Goal: Task Accomplishment & Management: Manage account settings

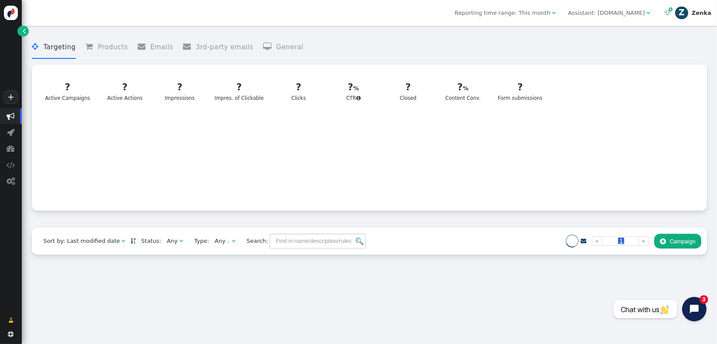
click at [704, 13] on div "Zenka" at bounding box center [702, 13] width 20 height 7
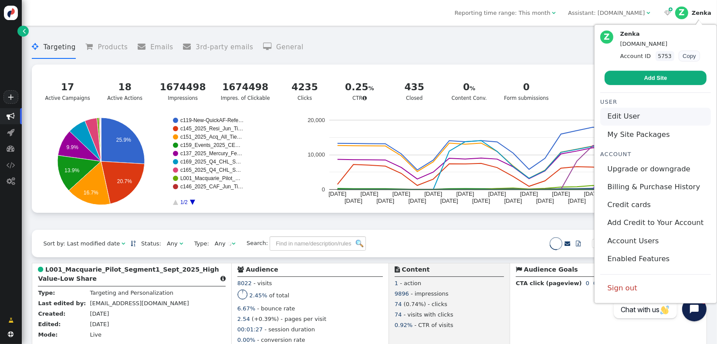
click at [636, 118] on link "Edit User" at bounding box center [655, 117] width 111 height 18
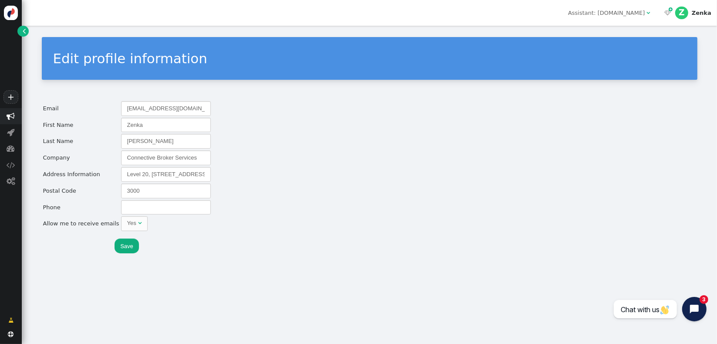
click at [11, 120] on span "" at bounding box center [11, 116] width 8 height 8
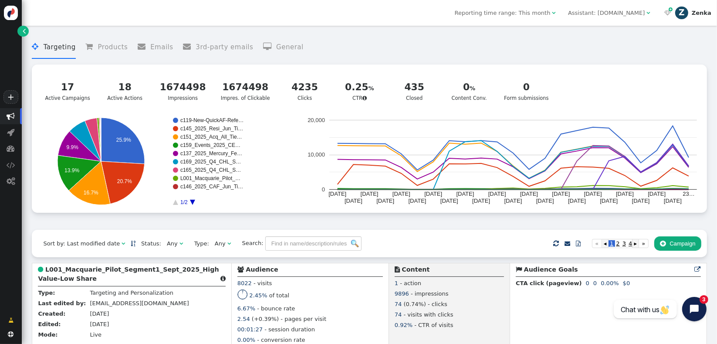
click at [697, 14] on div "Zenka" at bounding box center [702, 13] width 20 height 7
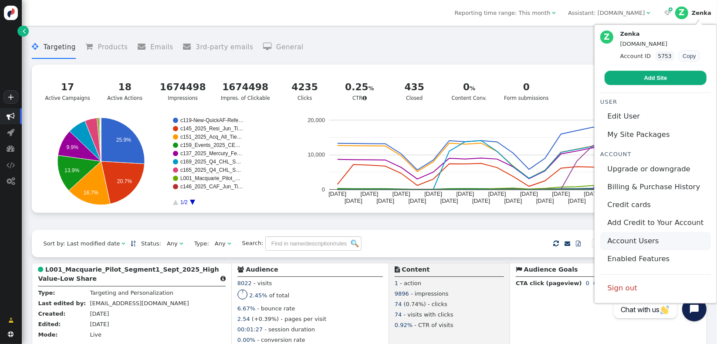
click at [634, 245] on link "Account Users" at bounding box center [655, 241] width 111 height 18
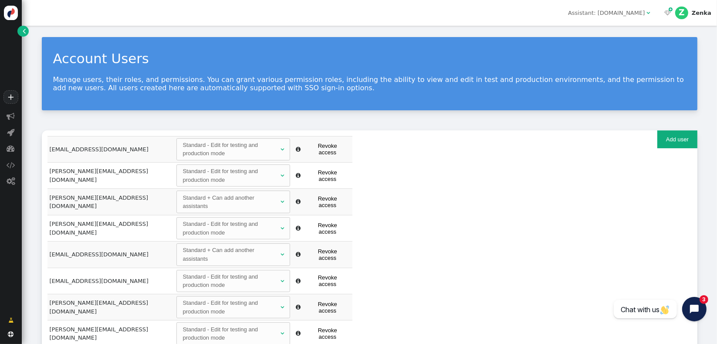
click at [676, 139] on button "Add user" at bounding box center [677, 139] width 40 height 18
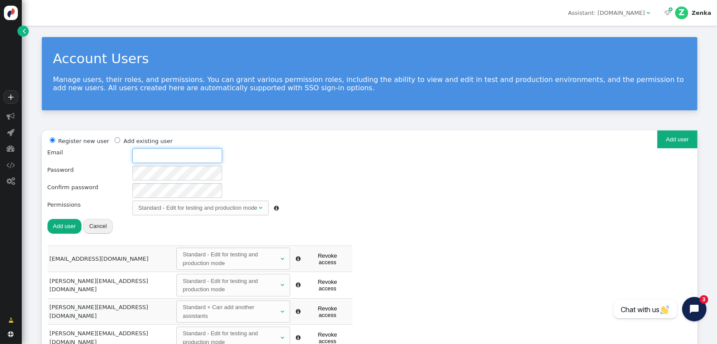
click at [143, 151] on input "text" at bounding box center [177, 155] width 90 height 15
paste input "tbritton@connective.com.au"
type input "tbritton@connective.com.au"
click at [100, 159] on div "Register new user Add existing user Email tbritton@connective.com.au Password C…" at bounding box center [163, 185] width 232 height 98
click at [345, 187] on div "Register new user Add existing user Email tbritton@connective.com.au Password C…" at bounding box center [369, 190] width 644 height 109
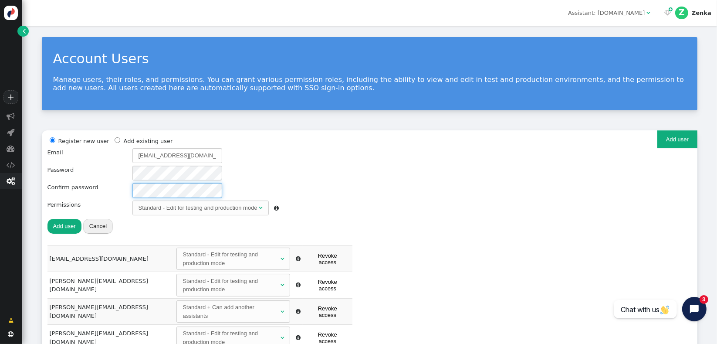
click at [6, 179] on div "+  Campaigns  Realtime Visitors  Dashboard  Tracker Settings  Settings  …" at bounding box center [358, 172] width 717 height 344
click at [268, 183] on div at bounding box center [205, 190] width 147 height 15
click at [166, 211] on div "Standard - Edit for testing and production mode" at bounding box center [198, 207] width 119 height 9
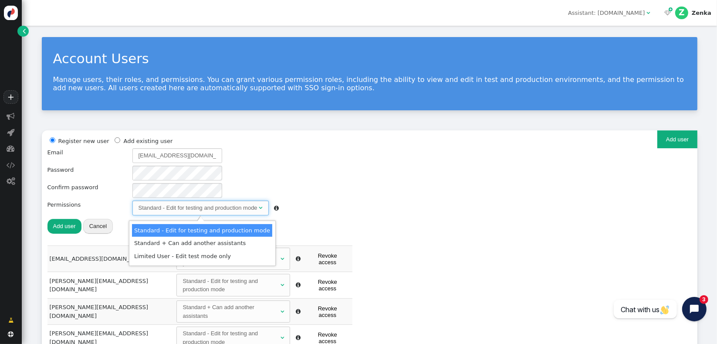
click at [166, 211] on div "Standard - Edit for testing and production mode" at bounding box center [198, 207] width 119 height 9
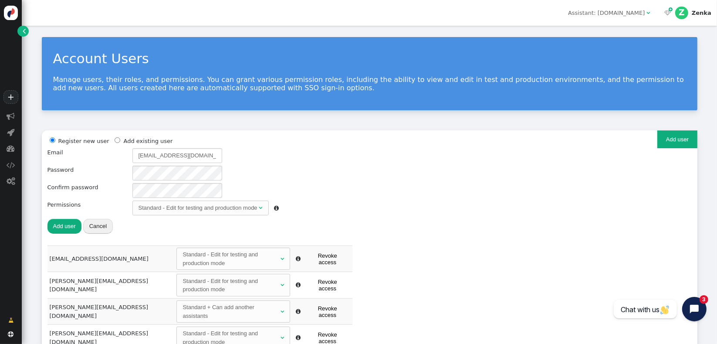
click at [68, 227] on button "Add user" at bounding box center [64, 226] width 34 height 15
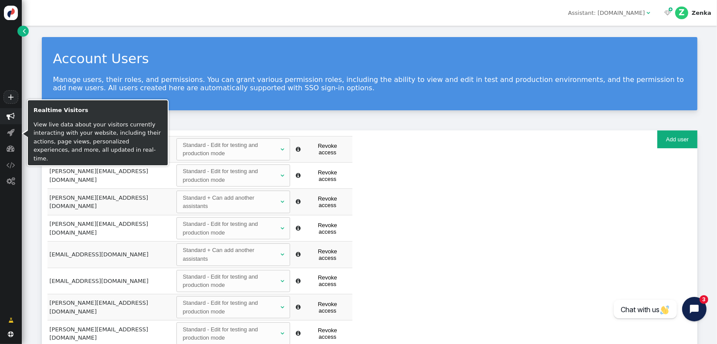
click at [8, 123] on span "" at bounding box center [11, 116] width 22 height 16
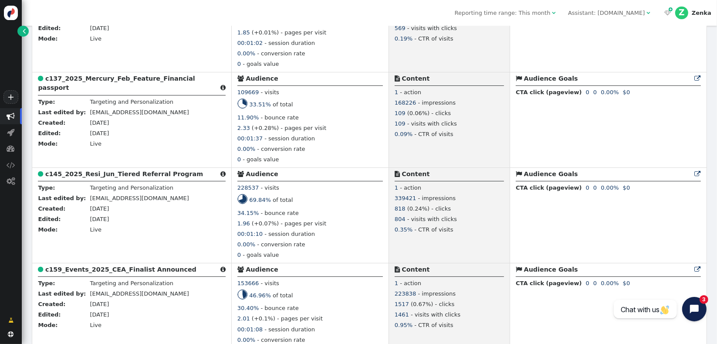
scroll to position [1421, 0]
